Goal: Task Accomplishment & Management: Use online tool/utility

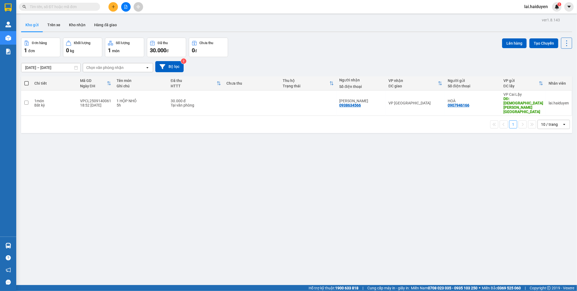
click at [530, 6] on span "lai.haiduyen" at bounding box center [536, 6] width 32 height 7
click at [529, 17] on span "Đăng xuất" at bounding box center [540, 17] width 23 height 6
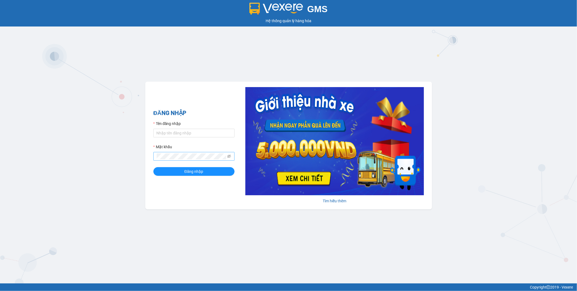
click at [176, 160] on span at bounding box center [193, 156] width 81 height 9
click at [192, 134] on input "Tên đăng nhập" at bounding box center [193, 133] width 81 height 9
type input "lai.haiduyen"
click at [230, 156] on icon "eye-invisible" at bounding box center [229, 156] width 4 height 4
click at [201, 173] on span "Đăng nhập" at bounding box center [194, 172] width 19 height 6
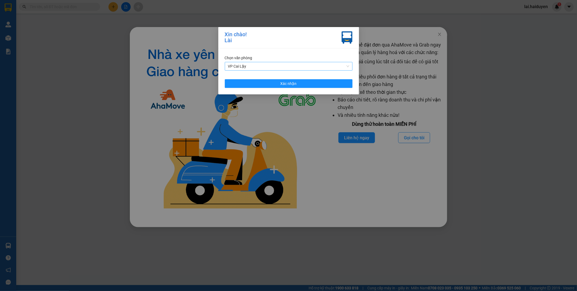
click at [277, 64] on span "VP Cai Lậy" at bounding box center [288, 66] width 121 height 8
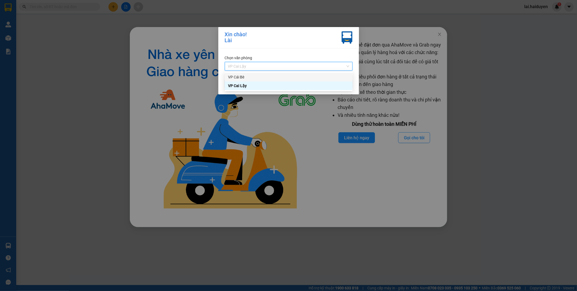
click at [272, 75] on div "VP Cái Bè" at bounding box center [288, 77] width 121 height 6
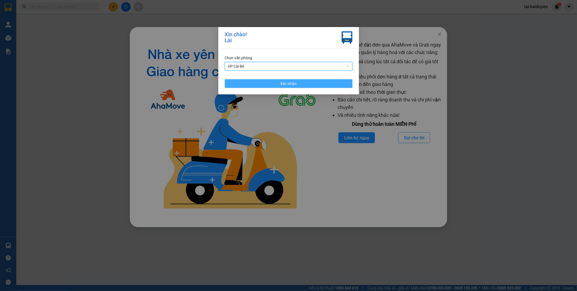
click at [266, 83] on button "Xác nhận" at bounding box center [289, 83] width 128 height 9
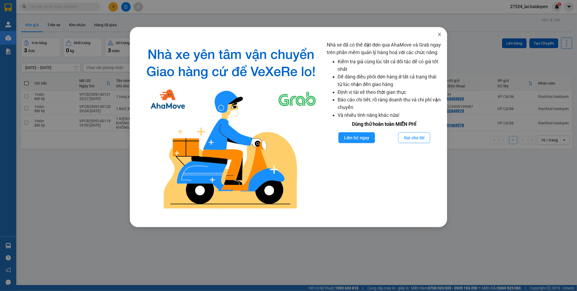
click at [439, 33] on icon "close" at bounding box center [440, 34] width 4 height 4
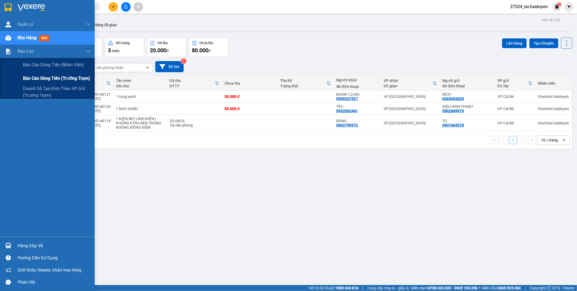
click at [37, 78] on span "Báo cáo dòng tiền (trưởng trạm)" at bounding box center [56, 78] width 67 height 7
